Goal: Task Accomplishment & Management: Manage account settings

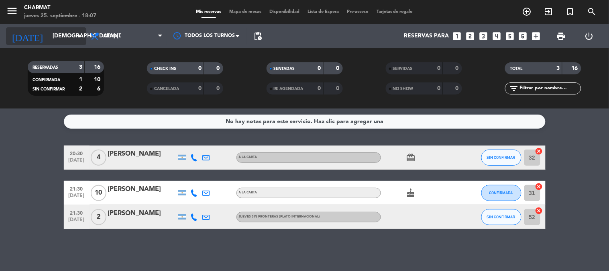
click at [54, 35] on input "[DEMOGRAPHIC_DATA] [DATE]" at bounding box center [87, 36] width 76 height 14
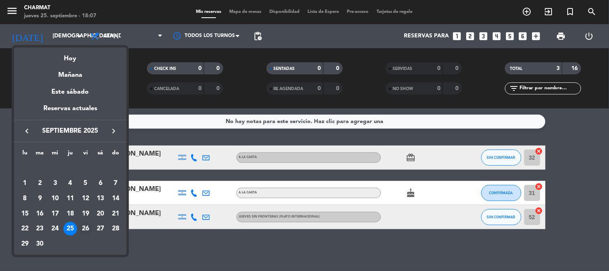
click at [82, 230] on div "26" at bounding box center [86, 229] width 14 height 14
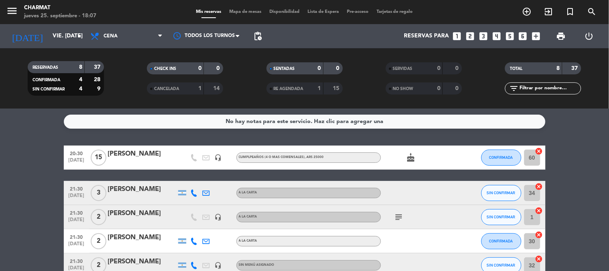
click at [411, 155] on icon "cake" at bounding box center [411, 158] width 10 height 10
click at [220, 157] on icon "headset_mic" at bounding box center [218, 157] width 7 height 7
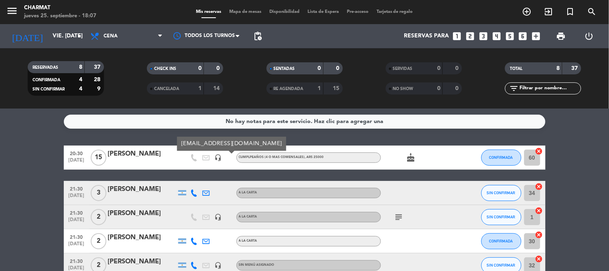
click at [235, 158] on div at bounding box center [230, 157] width 12 height 24
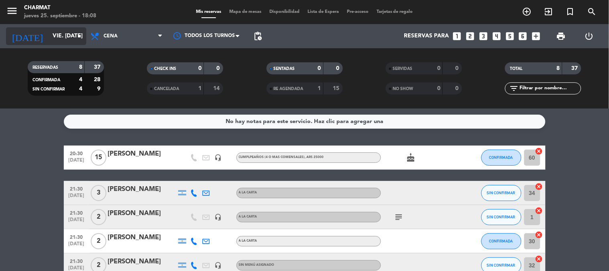
click at [52, 33] on input "vie. [DATE]" at bounding box center [87, 36] width 76 height 14
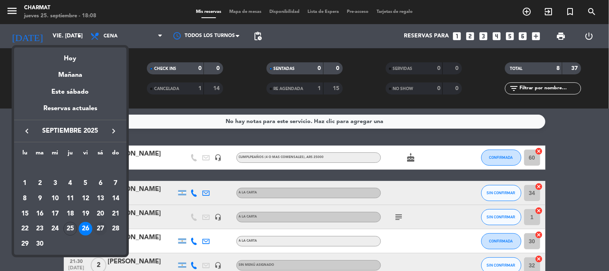
click at [98, 227] on div "27" at bounding box center [101, 229] width 14 height 14
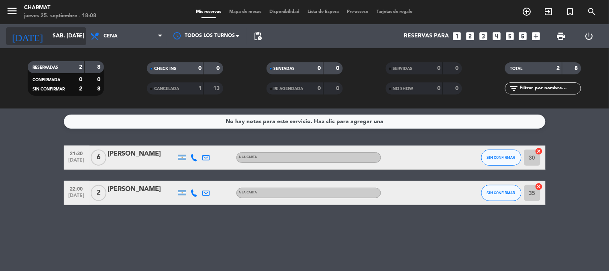
click at [64, 33] on input "sáb. [DATE]" at bounding box center [87, 36] width 76 height 14
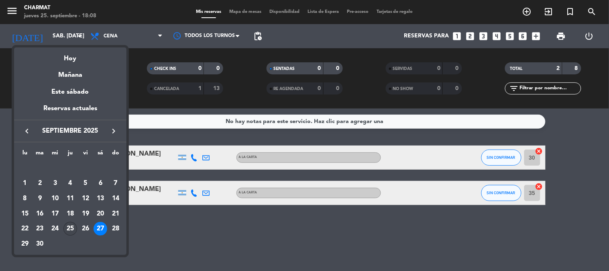
click at [69, 224] on div "25" at bounding box center [70, 229] width 14 height 14
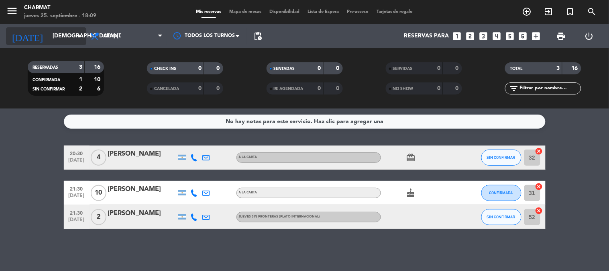
click at [57, 38] on input "[DEMOGRAPHIC_DATA] [DATE]" at bounding box center [87, 36] width 76 height 14
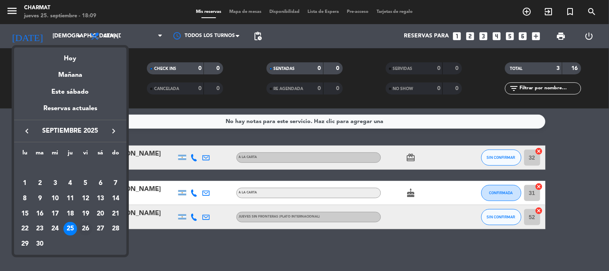
click at [85, 229] on div "26" at bounding box center [86, 229] width 14 height 14
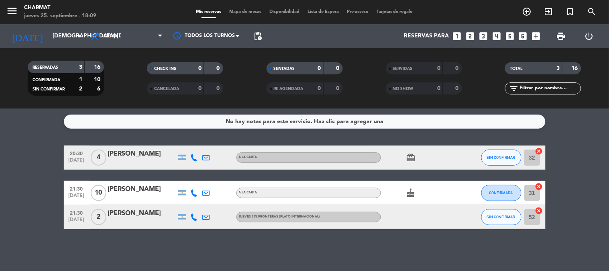
type input "vie. [DATE]"
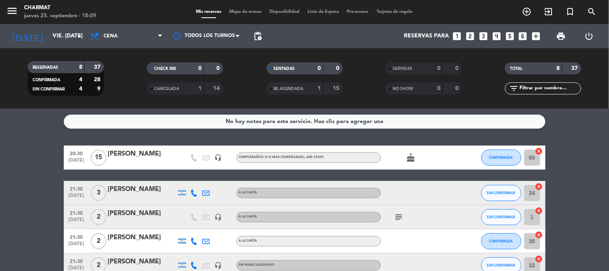
click at [122, 157] on div "[PERSON_NAME]" at bounding box center [142, 154] width 68 height 10
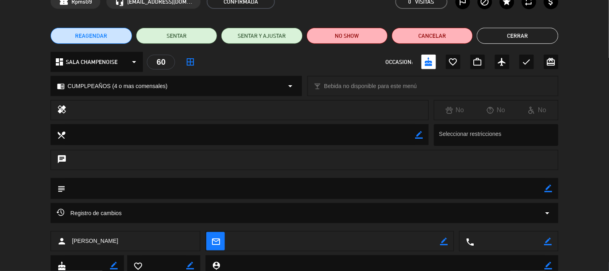
scroll to position [73, 0]
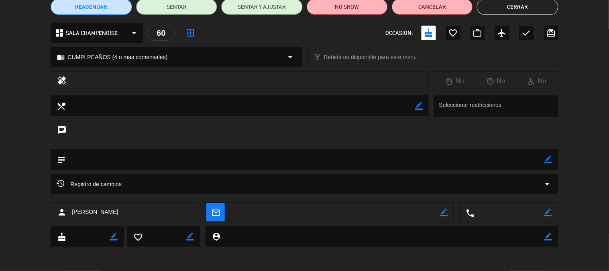
click at [103, 157] on textarea at bounding box center [304, 159] width 479 height 20
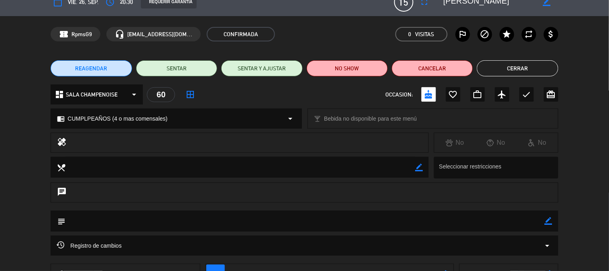
scroll to position [0, 0]
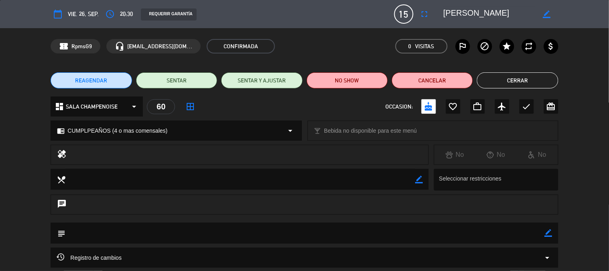
click at [129, 103] on div "dashboard SALA CHAMPENOISE arrow_drop_down" at bounding box center [97, 106] width 92 height 20
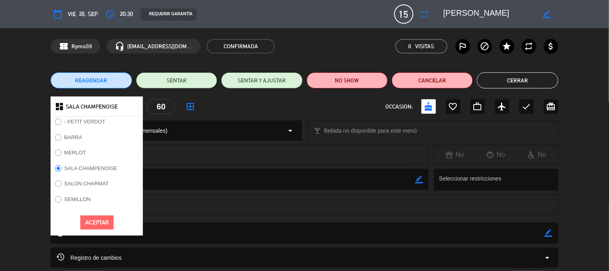
click at [222, 175] on textarea at bounding box center [240, 179] width 350 height 20
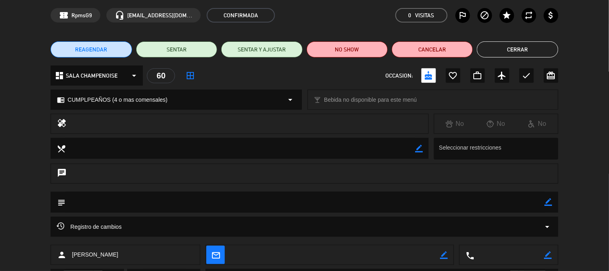
scroll to position [45, 0]
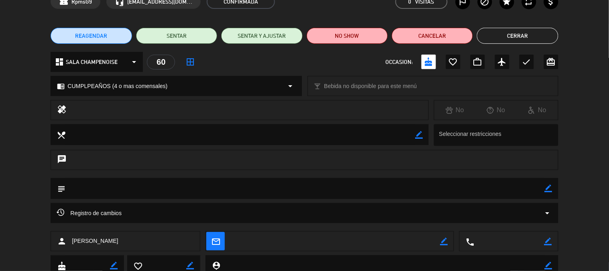
click at [61, 156] on icon "chat" at bounding box center [62, 159] width 10 height 11
click at [291, 83] on icon "arrow_drop_down" at bounding box center [291, 86] width 10 height 10
select select
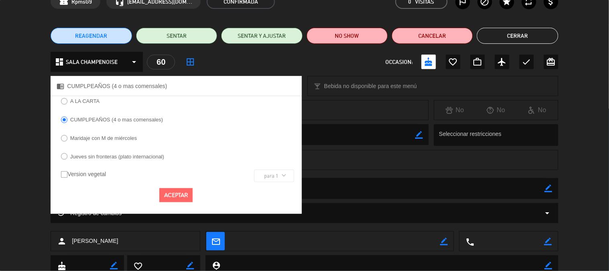
click at [344, 122] on div "healing No No No" at bounding box center [304, 112] width 609 height 24
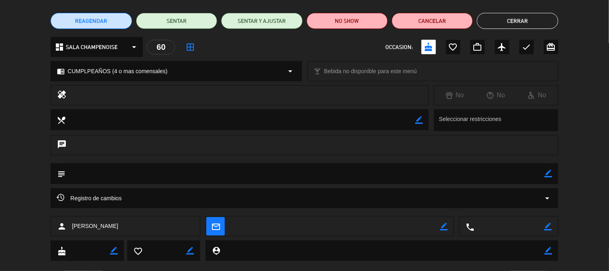
scroll to position [73, 0]
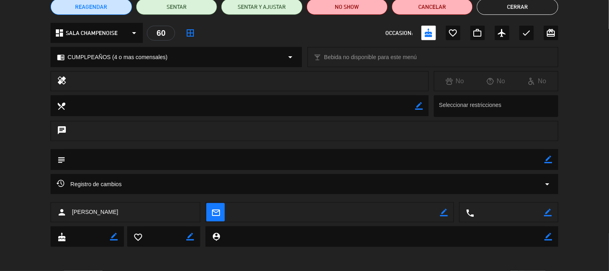
click at [235, 232] on textarea at bounding box center [382, 236] width 324 height 20
click at [217, 236] on icon "person_pin" at bounding box center [216, 236] width 9 height 9
click at [69, 182] on span "Registro de cambios" at bounding box center [89, 184] width 65 height 10
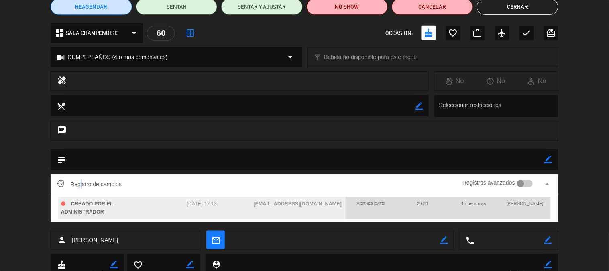
click at [81, 182] on span "Registro de cambios" at bounding box center [89, 184] width 65 height 10
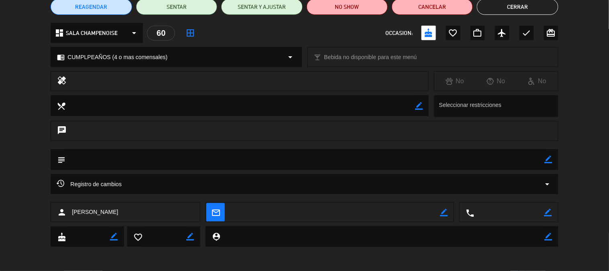
click at [316, 141] on div "chat" at bounding box center [305, 131] width 508 height 20
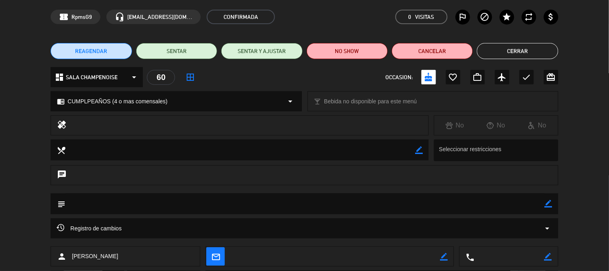
scroll to position [0, 0]
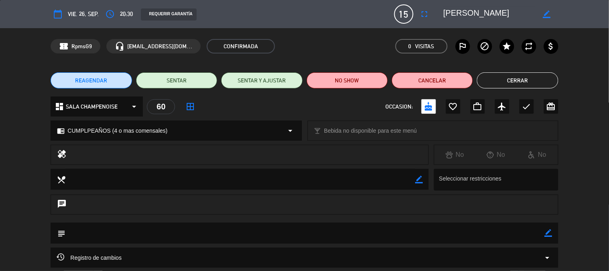
click at [502, 76] on button "Cerrar" at bounding box center [517, 80] width 81 height 16
